Goal: Transaction & Acquisition: Purchase product/service

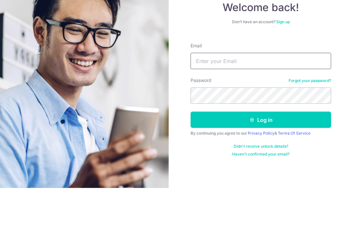
type input "[EMAIL_ADDRESS][DOMAIN_NAME]"
click at [261, 154] on button "Log in" at bounding box center [260, 162] width 140 height 16
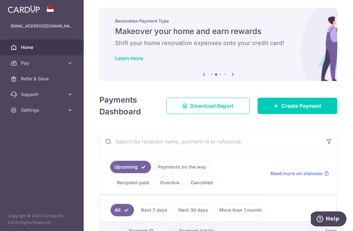
scroll to position [4, 0]
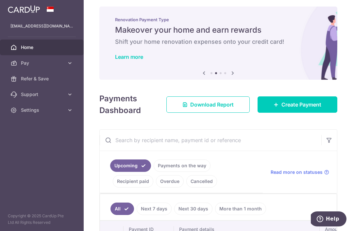
click at [225, 108] on span "Download Report" at bounding box center [211, 105] width 43 height 8
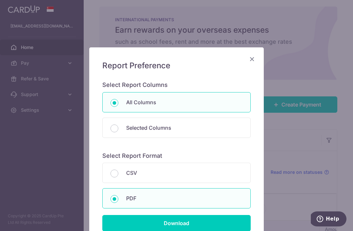
click at [183, 229] on input "Download" at bounding box center [176, 223] width 148 height 16
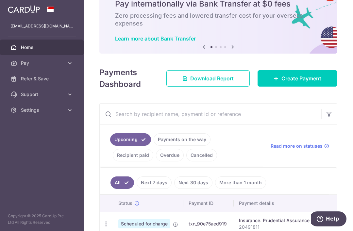
scroll to position [32, 0]
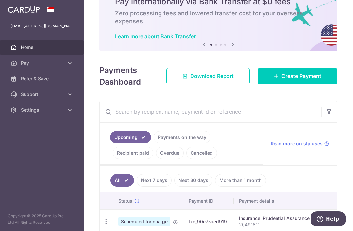
click at [309, 80] on span "Create Payment" at bounding box center [301, 76] width 40 height 8
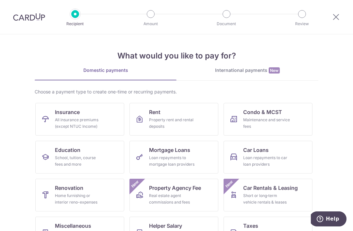
click at [96, 111] on link "Insurance All insurance premiums (except NTUC Income)" at bounding box center [79, 119] width 89 height 33
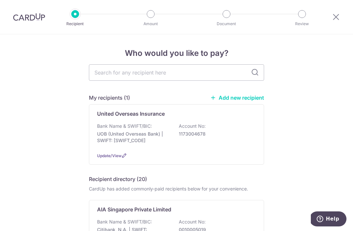
click at [172, 75] on input "text" at bounding box center [176, 72] width 175 height 16
type input "Aia"
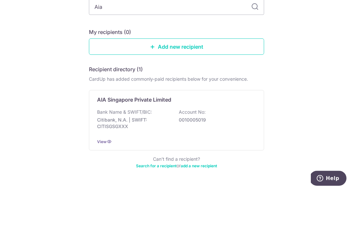
scroll to position [38, 0]
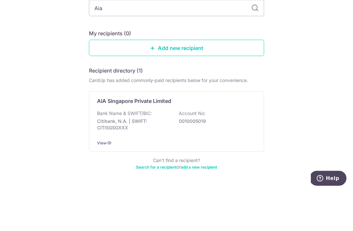
click at [303, 64] on div "Who would you like to pay? Add a new recipient or select from our recipient dir…" at bounding box center [176, 122] width 353 height 253
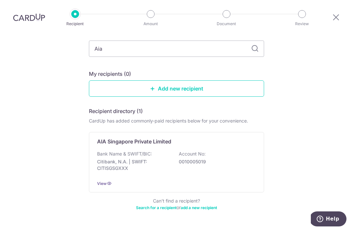
click at [188, 151] on p "Account No:" at bounding box center [192, 154] width 27 height 7
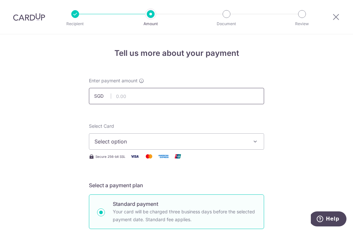
click at [183, 98] on input "text" at bounding box center [176, 96] width 175 height 16
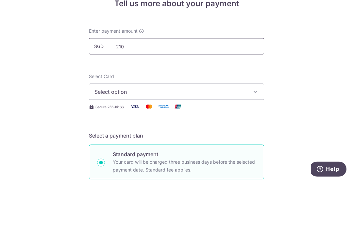
click button "Add Card" at bounding box center [0, 0] width 0 height 0
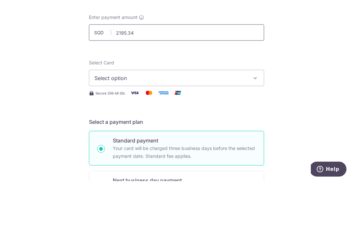
scroll to position [21, 0]
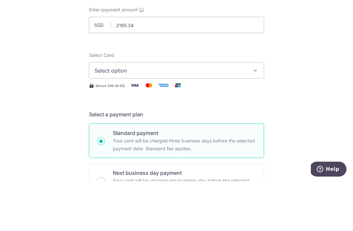
click at [206, 116] on span "Select option" at bounding box center [170, 120] width 152 height 8
type input "2,195.34"
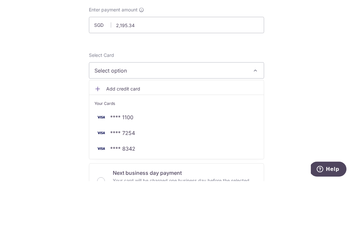
scroll to position [21, 0]
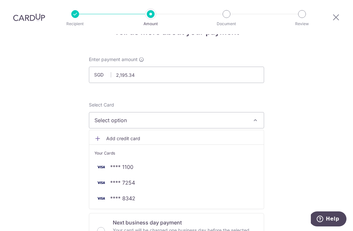
click at [159, 194] on span "**** 8342" at bounding box center [176, 198] width 164 height 8
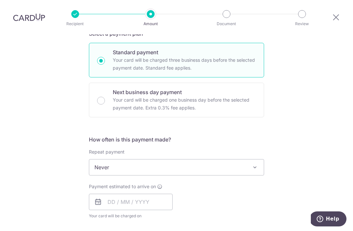
scroll to position [157, 0]
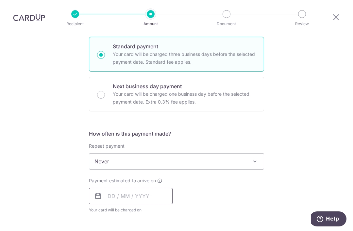
click at [146, 188] on input "text" at bounding box center [131, 196] width 84 height 16
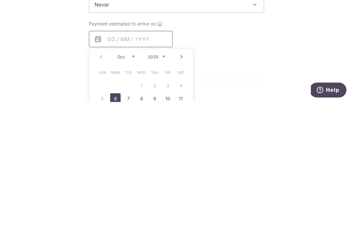
scroll to position [191, 0]
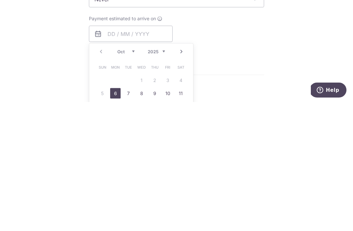
click at [115, 217] on link "6" at bounding box center [115, 222] width 10 height 10
type input "06/10/2025"
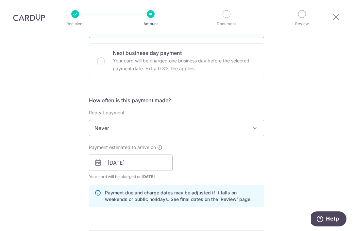
click at [310, 93] on div "Tell us more about your payment Enter payment amount SGD 2,195.34 2195.34 Selec…" at bounding box center [176, 153] width 353 height 618
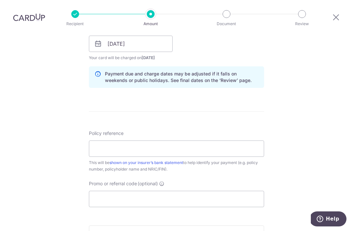
scroll to position [317, 0]
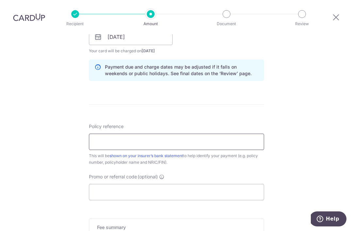
click at [143, 134] on input "Policy reference" at bounding box center [176, 142] width 175 height 16
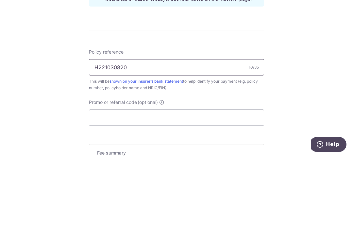
type input "H221030820"
click at [300, 74] on div "Tell us more about your payment Enter payment amount SGD 2,195.34 2195.34 Selec…" at bounding box center [176, 27] width 353 height 618
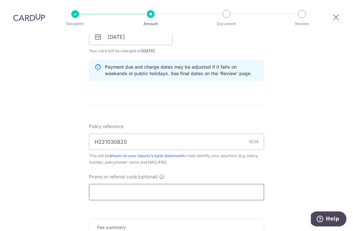
click at [129, 184] on input "Promo or referral code (optional)" at bounding box center [176, 192] width 175 height 16
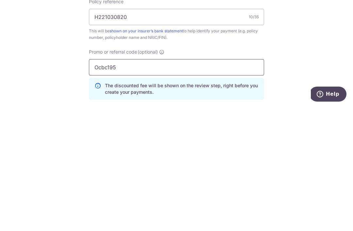
type input "Ocbc195"
click at [302, 54] on div "Tell us more about your payment Enter payment amount SGD 2,195.34 2195.34 Selec…" at bounding box center [176, 41] width 353 height 647
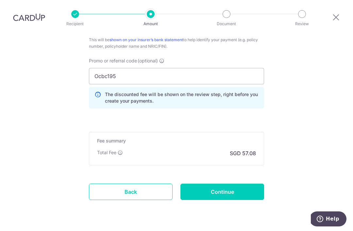
scroll to position [432, 0]
click at [232, 184] on input "Continue" at bounding box center [222, 192] width 84 height 16
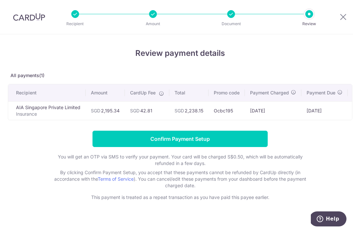
click at [191, 140] on input "Confirm Payment Setup" at bounding box center [179, 139] width 175 height 16
